Goal: Find specific page/section: Find specific page/section

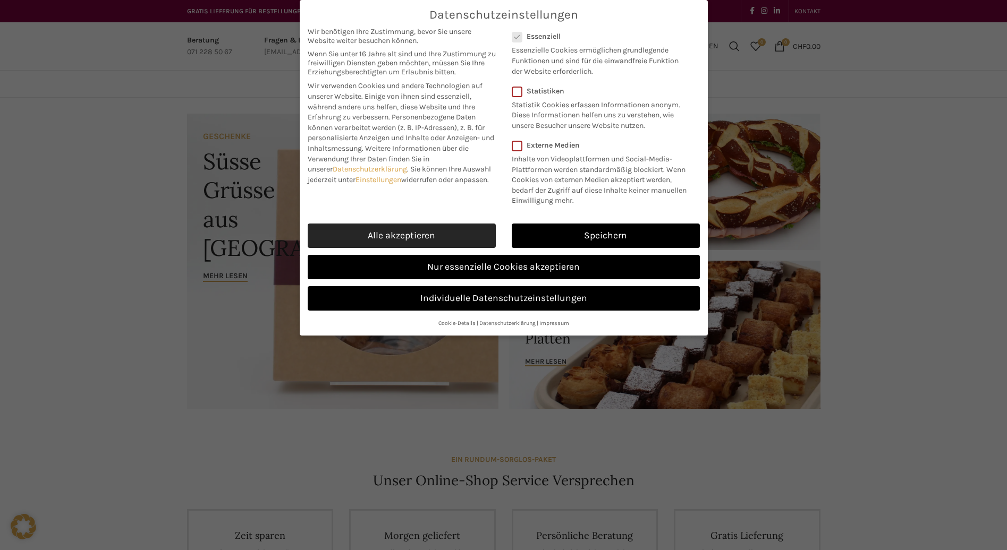
click at [421, 238] on link "Alle akzeptieren" at bounding box center [402, 236] width 188 height 24
checkbox input "true"
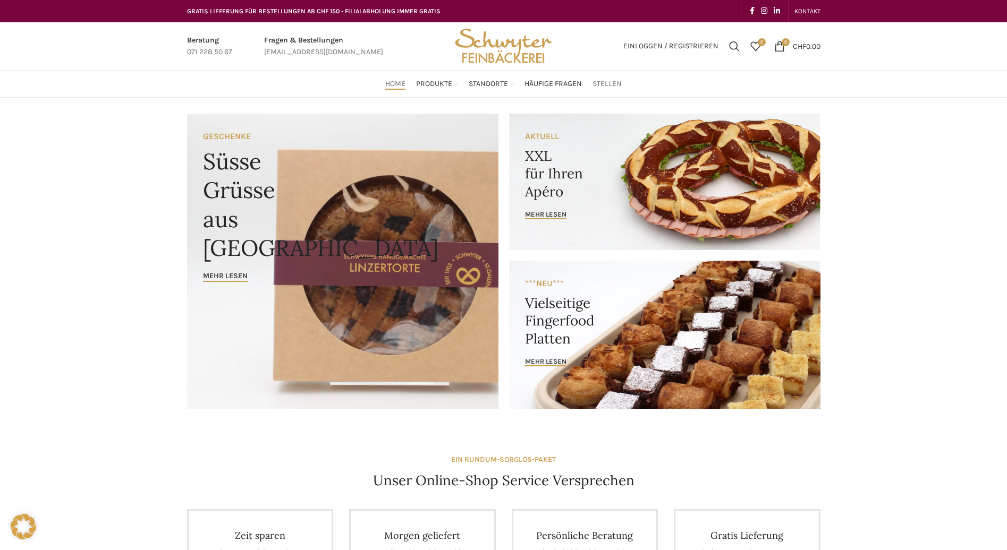
click at [612, 84] on span "Stellen" at bounding box center [606, 84] width 29 height 10
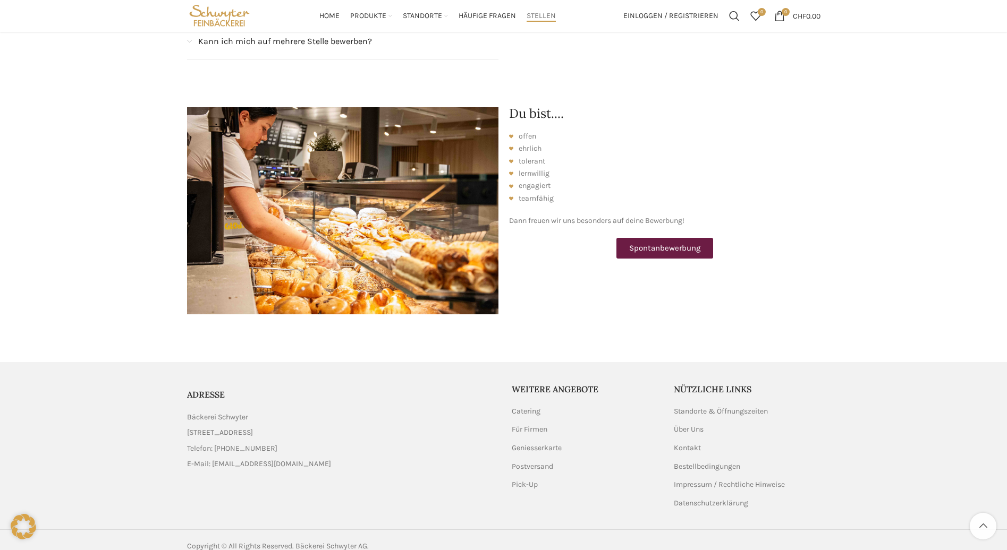
scroll to position [971, 0]
